Goal: Find specific page/section

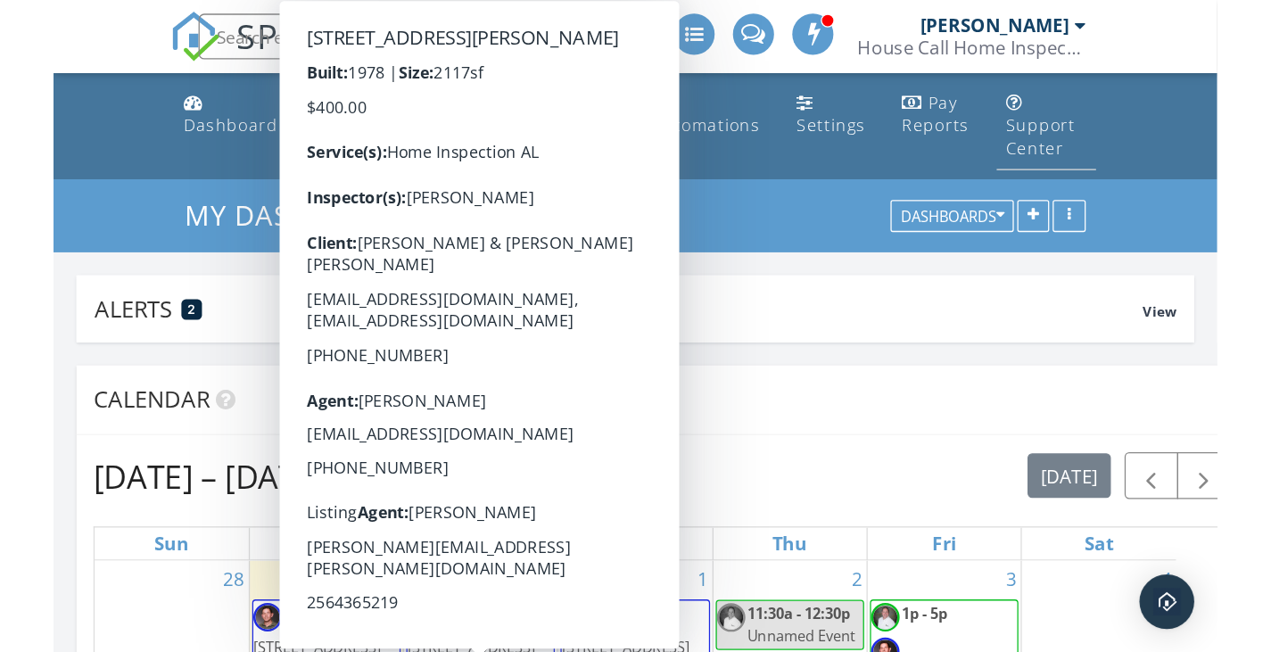
scroll to position [339, 400]
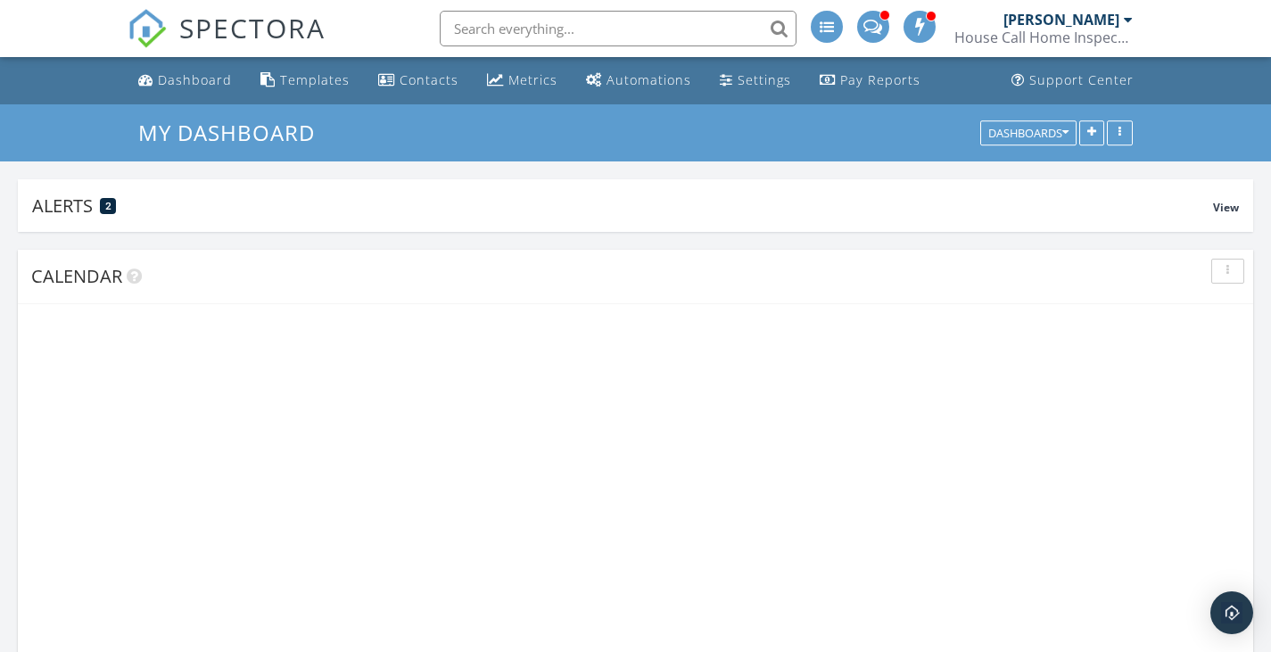
scroll to position [339, 400]
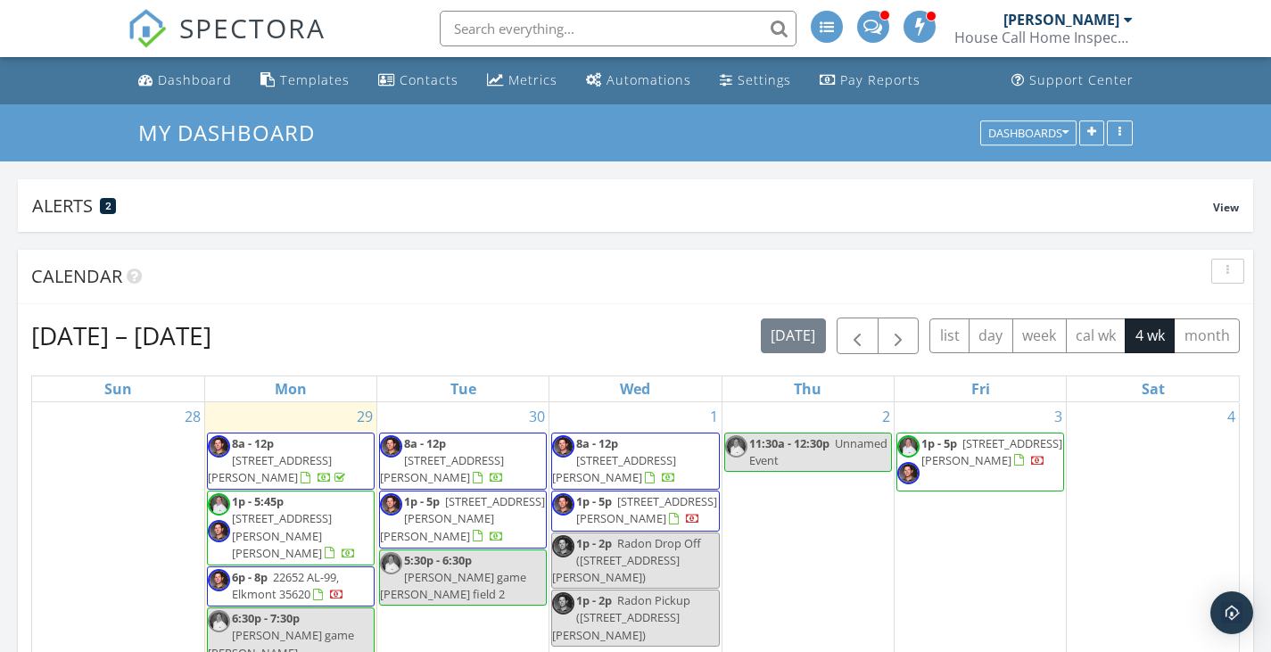
click at [877, 20] on span at bounding box center [873, 25] width 19 height 16
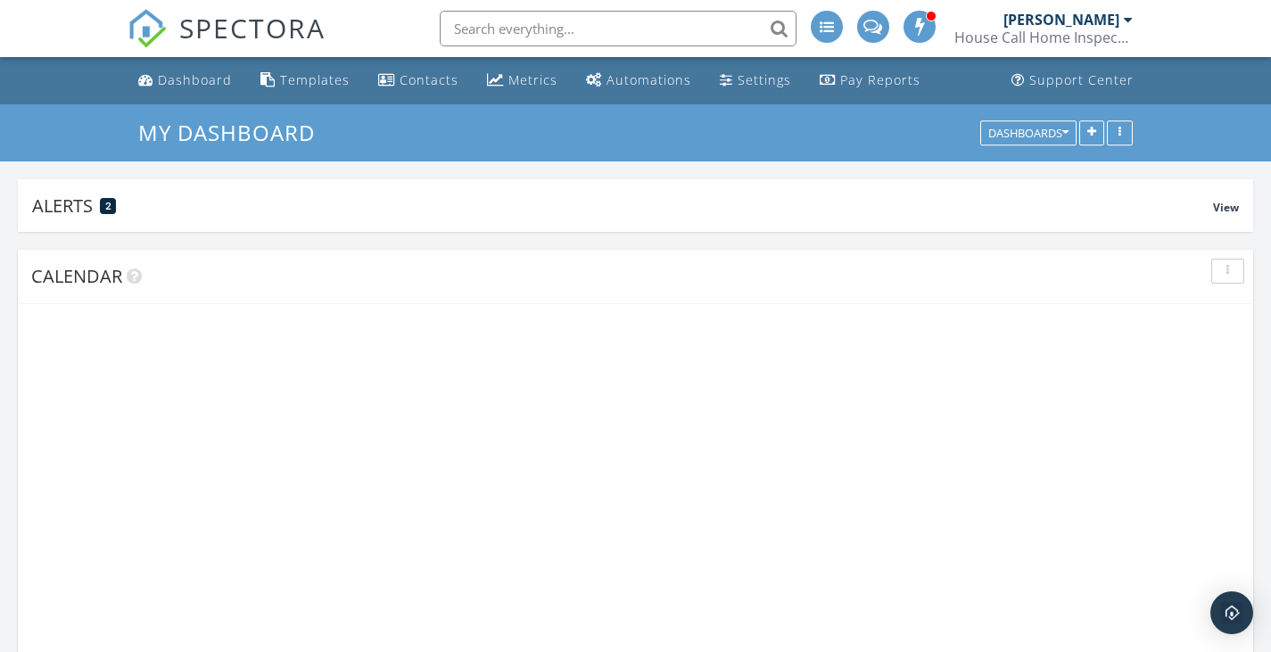
scroll to position [339, 400]
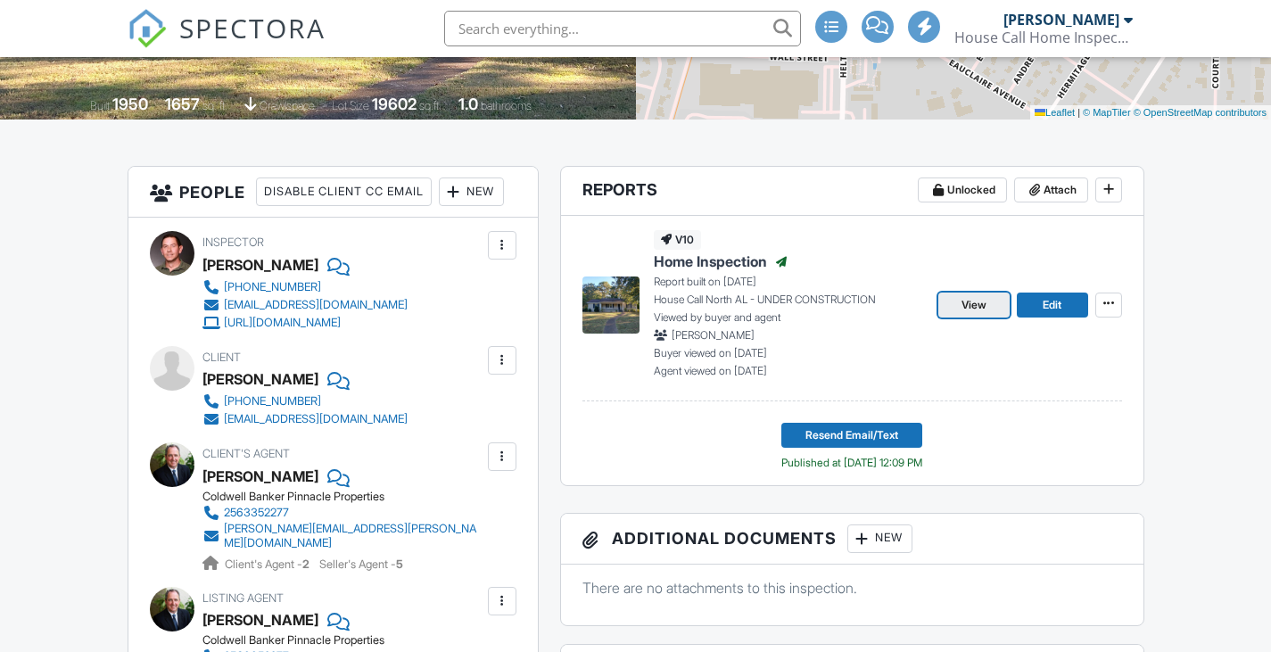
click at [962, 303] on span "View" at bounding box center [974, 305] width 25 height 18
